Goal: Task Accomplishment & Management: Manage account settings

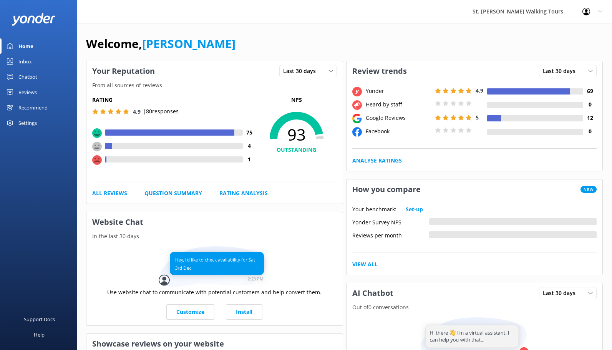
click at [26, 93] on div "Reviews" at bounding box center [27, 91] width 18 height 15
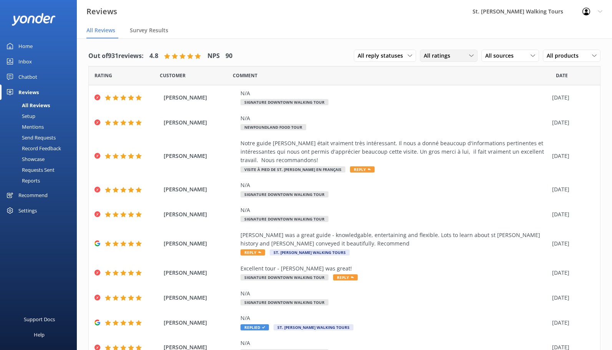
click at [437, 58] on span "All ratings" at bounding box center [438, 55] width 31 height 8
click at [439, 118] on div "Detractors" at bounding box center [448, 118] width 35 height 8
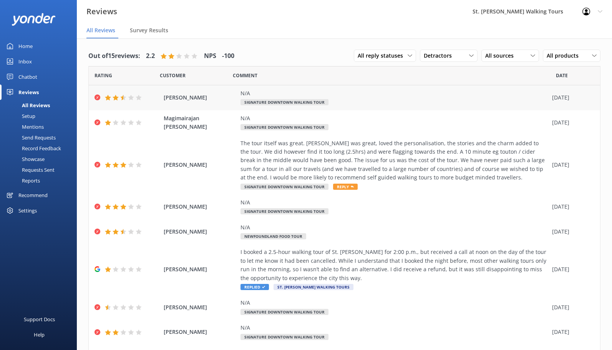
click at [336, 96] on div "N/A" at bounding box center [394, 93] width 308 height 8
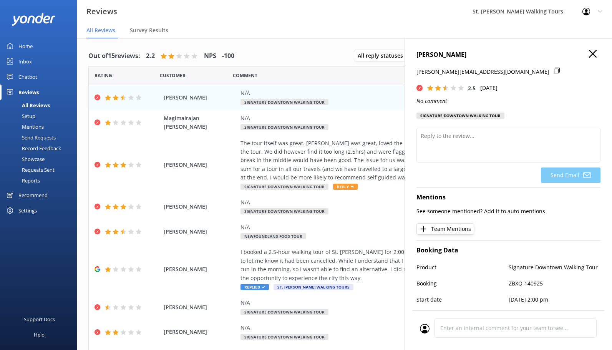
click at [594, 53] on use "button" at bounding box center [593, 54] width 8 height 8
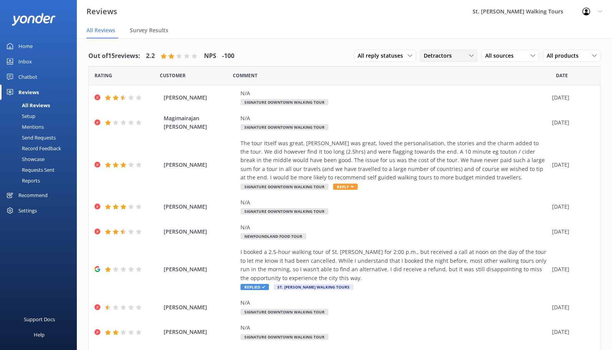
click at [450, 56] on span "Detractors" at bounding box center [439, 55] width 33 height 8
click at [441, 102] on div "Passives" at bounding box center [446, 103] width 30 height 8
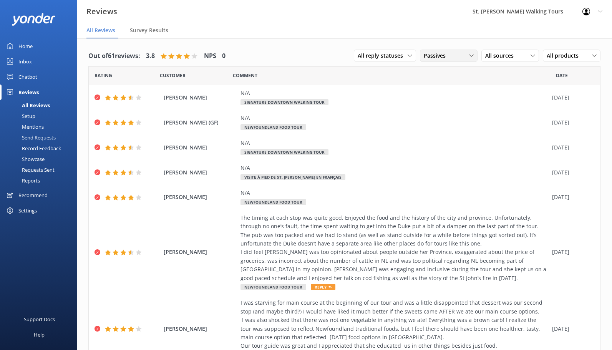
click at [450, 55] on span "Passives" at bounding box center [436, 55] width 26 height 8
click at [445, 90] on div "Promoters" at bounding box center [448, 87] width 35 height 8
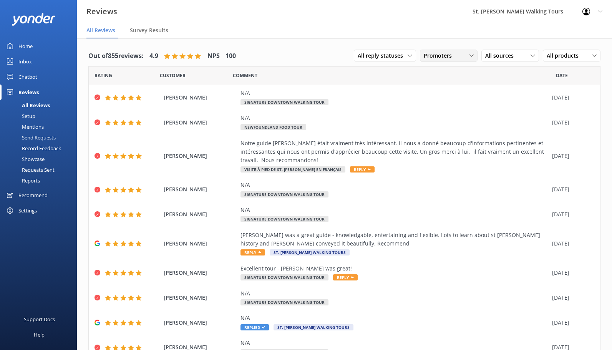
click at [448, 58] on span "Promoters" at bounding box center [439, 55] width 33 height 8
click at [435, 69] on div "All ratings" at bounding box center [435, 72] width 22 height 8
click at [29, 45] on div "Home" at bounding box center [25, 45] width 14 height 15
